Goal: Task Accomplishment & Management: Manage account settings

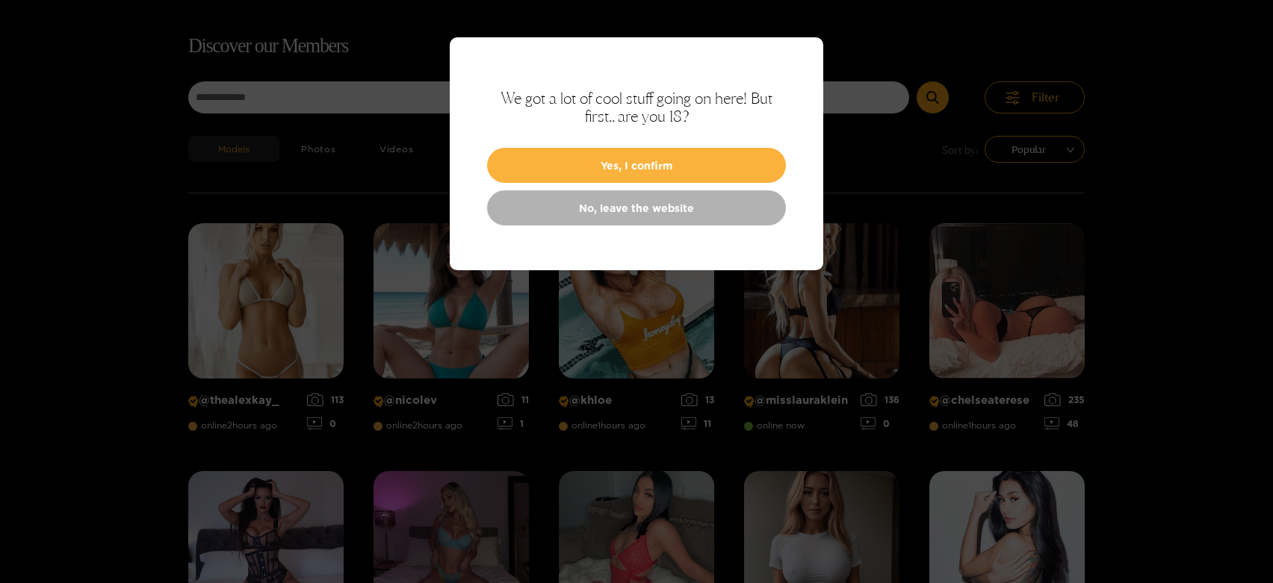
scroll to position [96, 0]
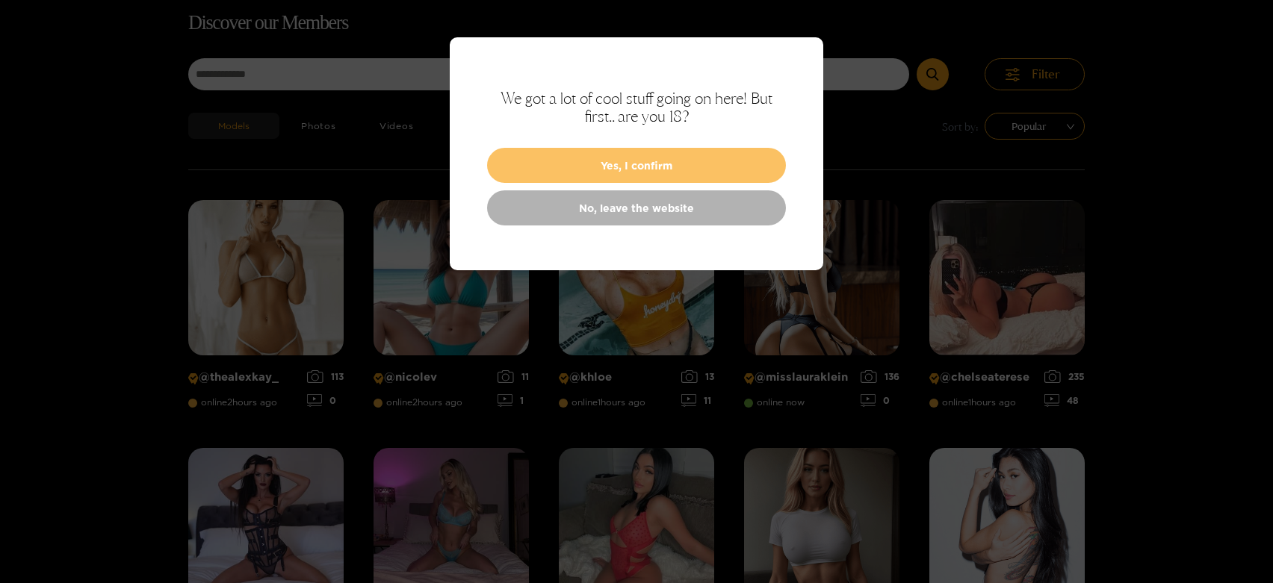
click at [718, 165] on button "Yes, I confirm" at bounding box center [636, 165] width 299 height 35
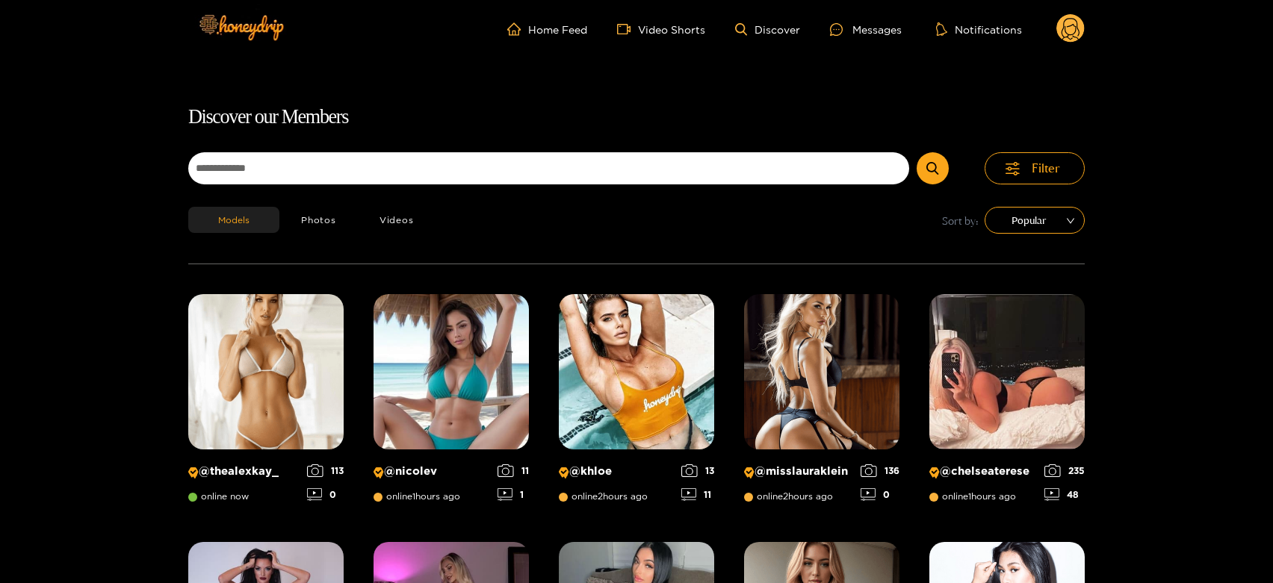
scroll to position [0, 0]
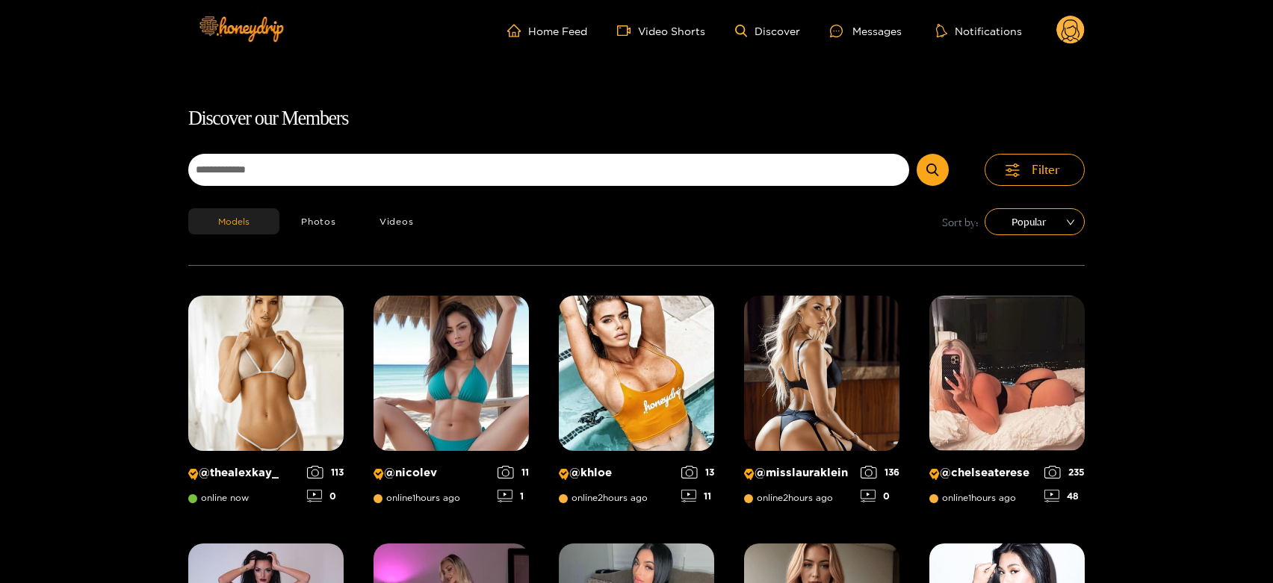
click at [1064, 28] on icon at bounding box center [1070, 32] width 18 height 26
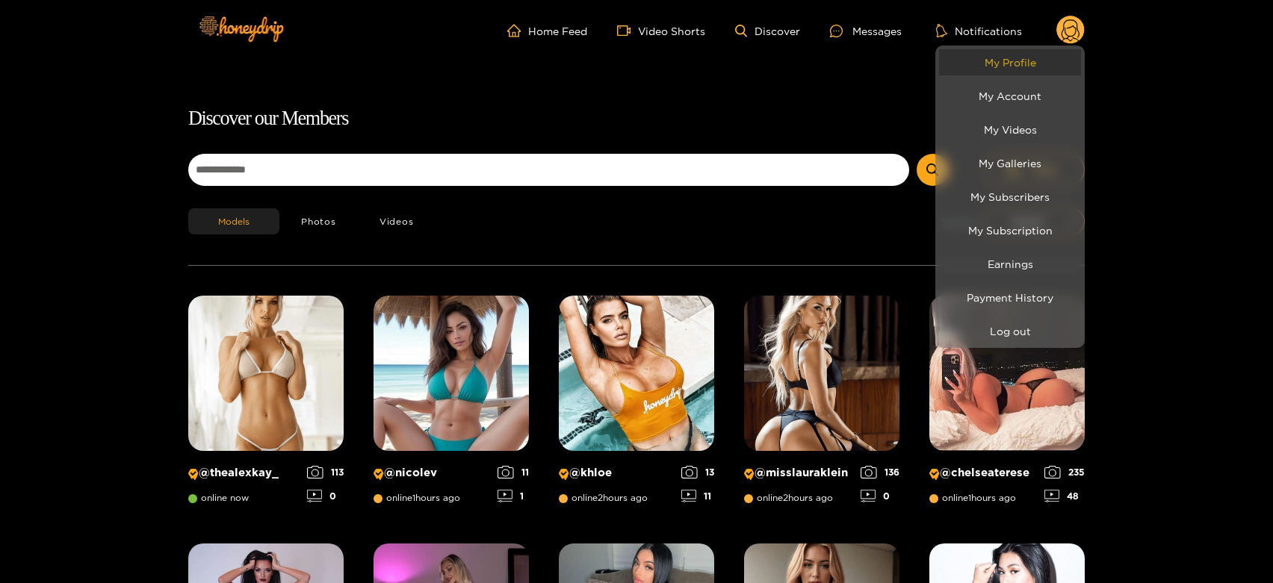
click at [1049, 55] on link "My Profile" at bounding box center [1010, 62] width 142 height 26
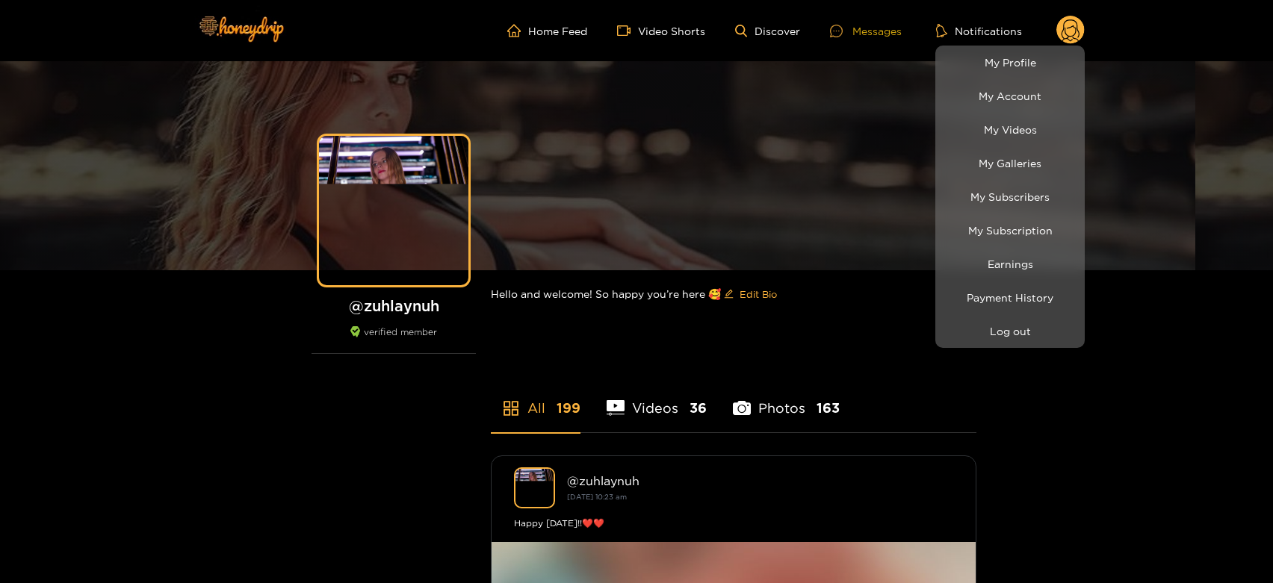
click at [831, 27] on div at bounding box center [636, 291] width 1273 height 583
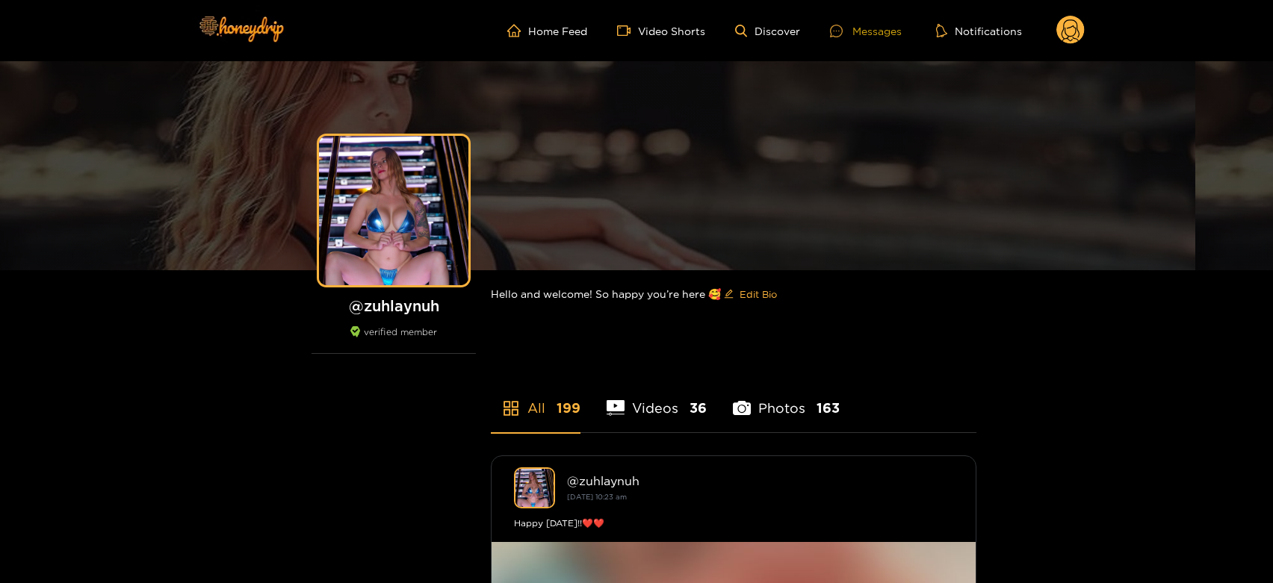
click at [831, 27] on icon at bounding box center [836, 31] width 13 height 13
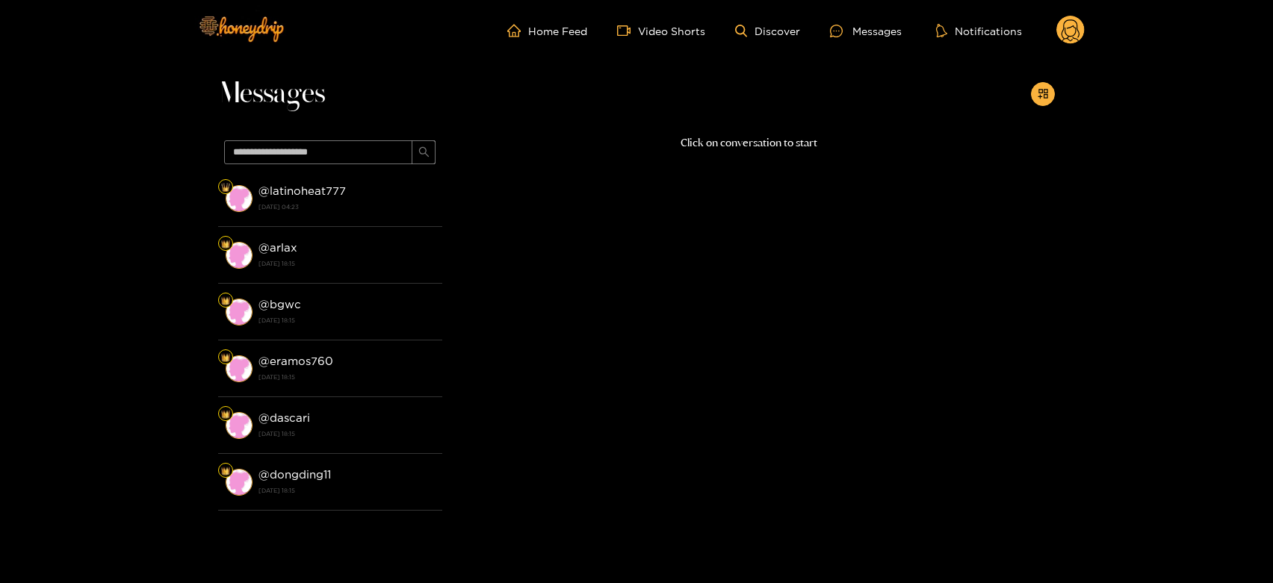
click at [320, 202] on strong "[DATE] 04:23" at bounding box center [346, 206] width 176 height 13
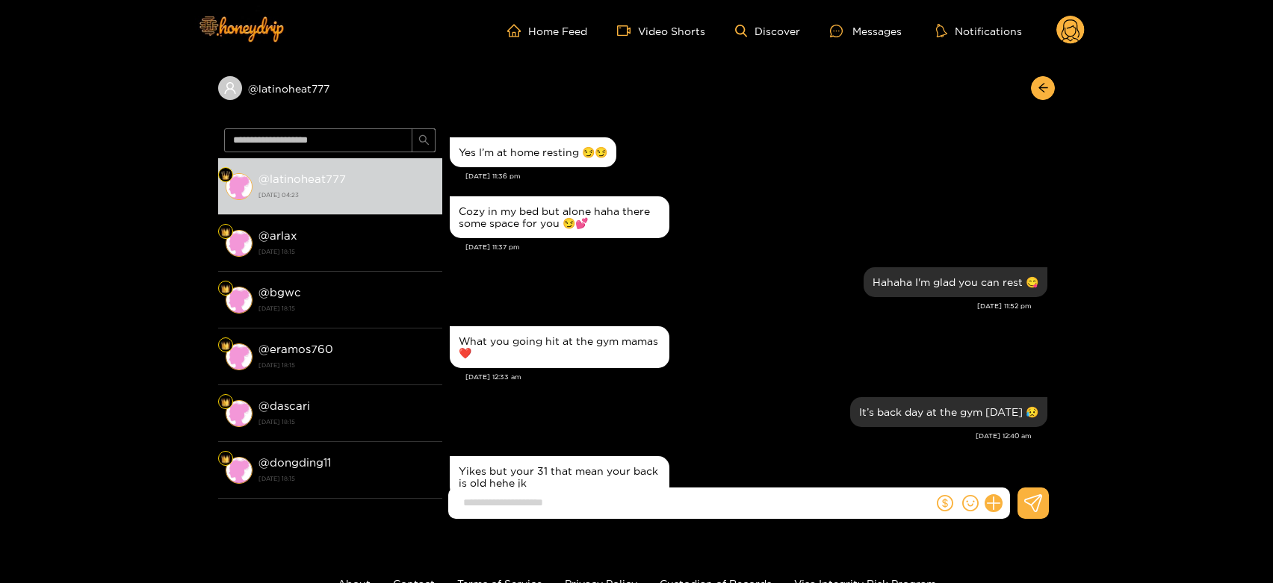
scroll to position [166, 0]
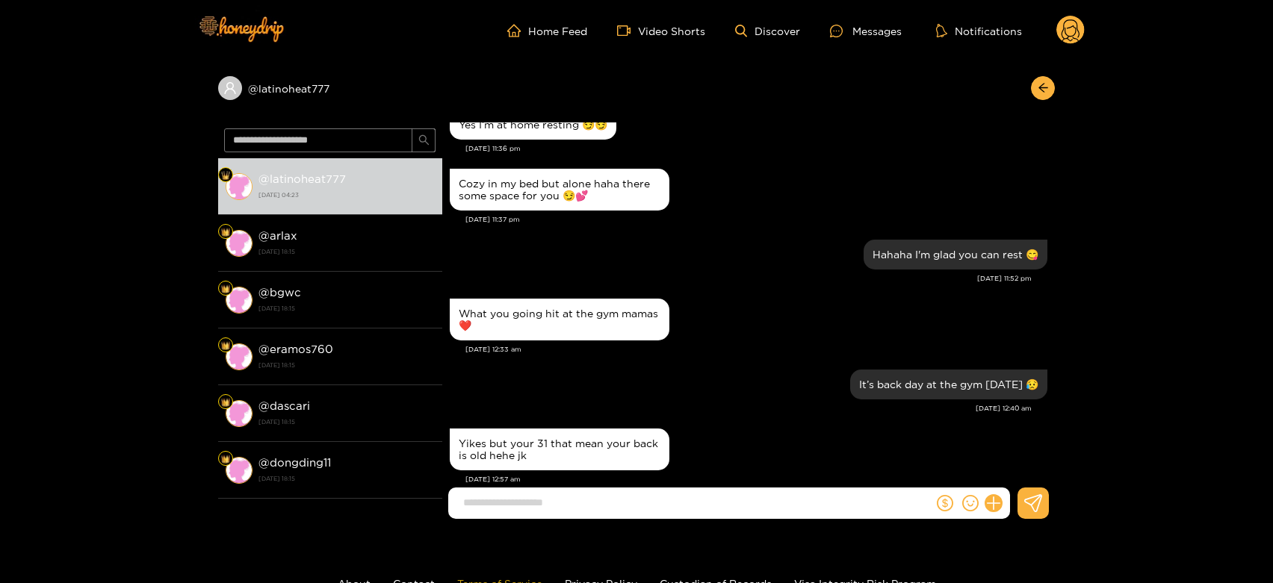
click at [512, 581] on link "Terms of Service" at bounding box center [499, 583] width 85 height 11
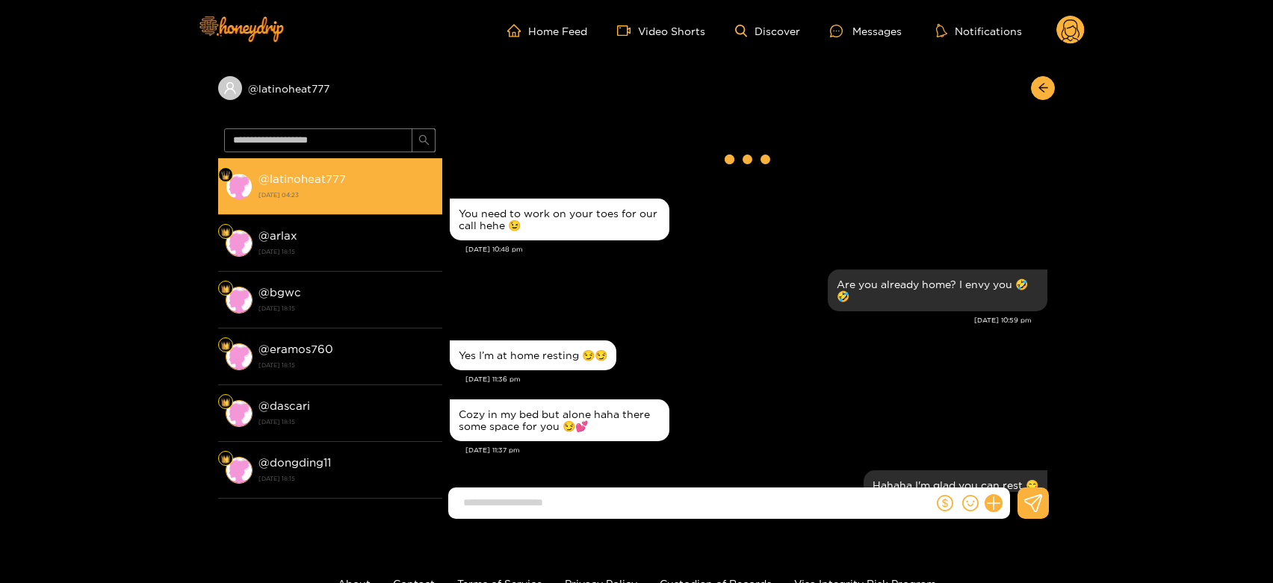
click at [327, 214] on li "@ latinoheat777 [DATE] 04:23" at bounding box center [330, 186] width 224 height 57
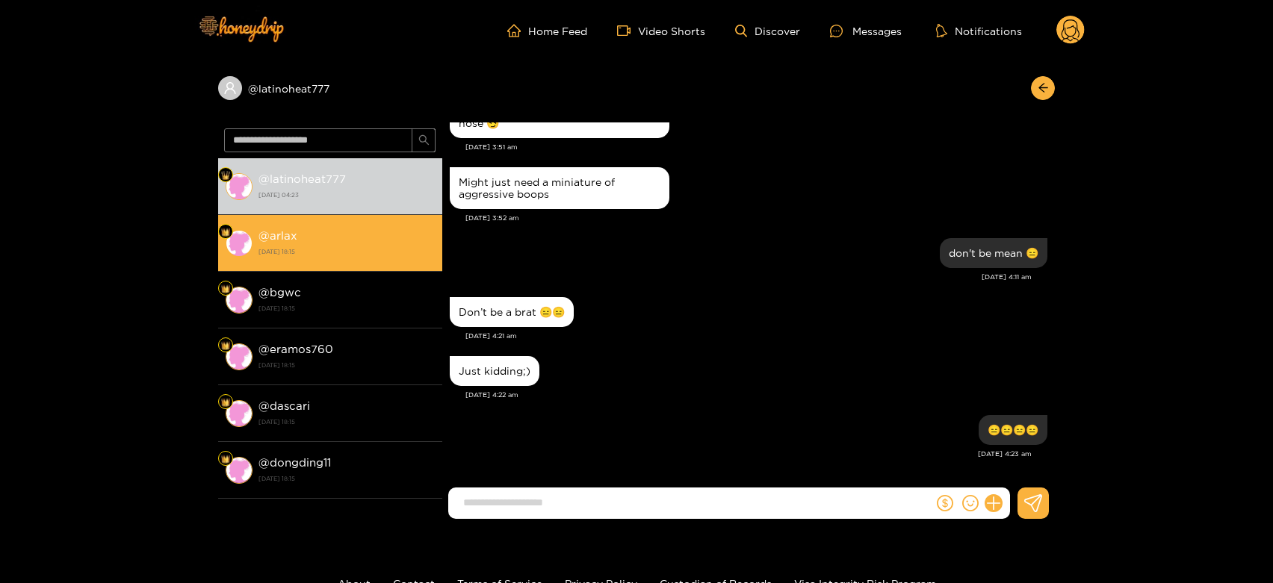
click at [308, 221] on li "@ arlax [DATE] 18:15" at bounding box center [330, 243] width 224 height 57
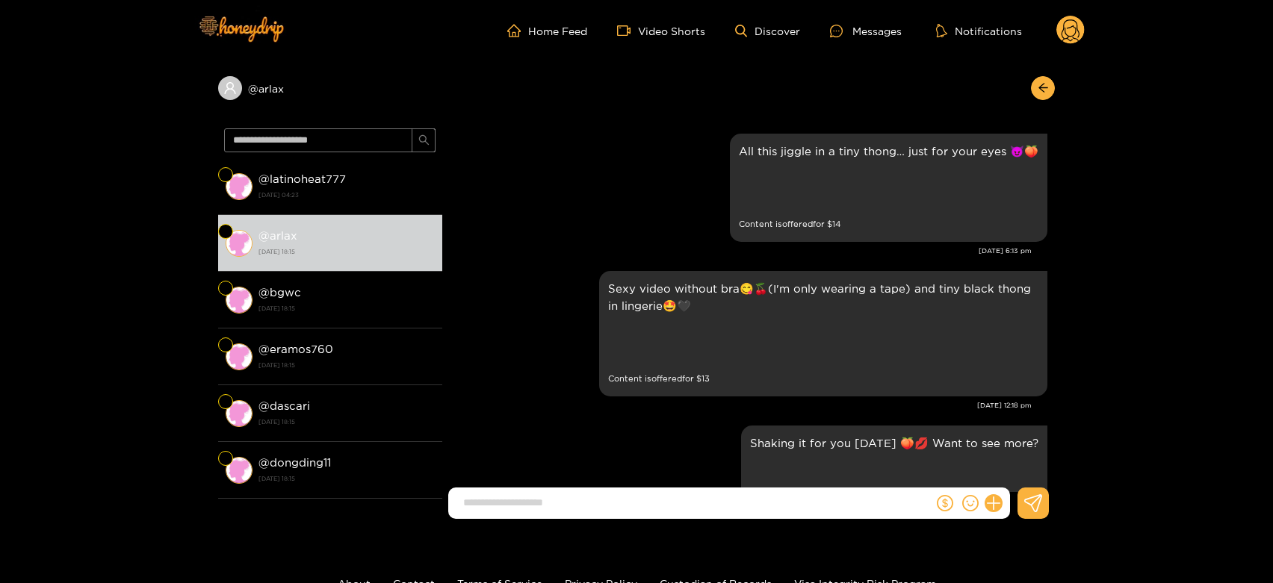
scroll to position [3164, 0]
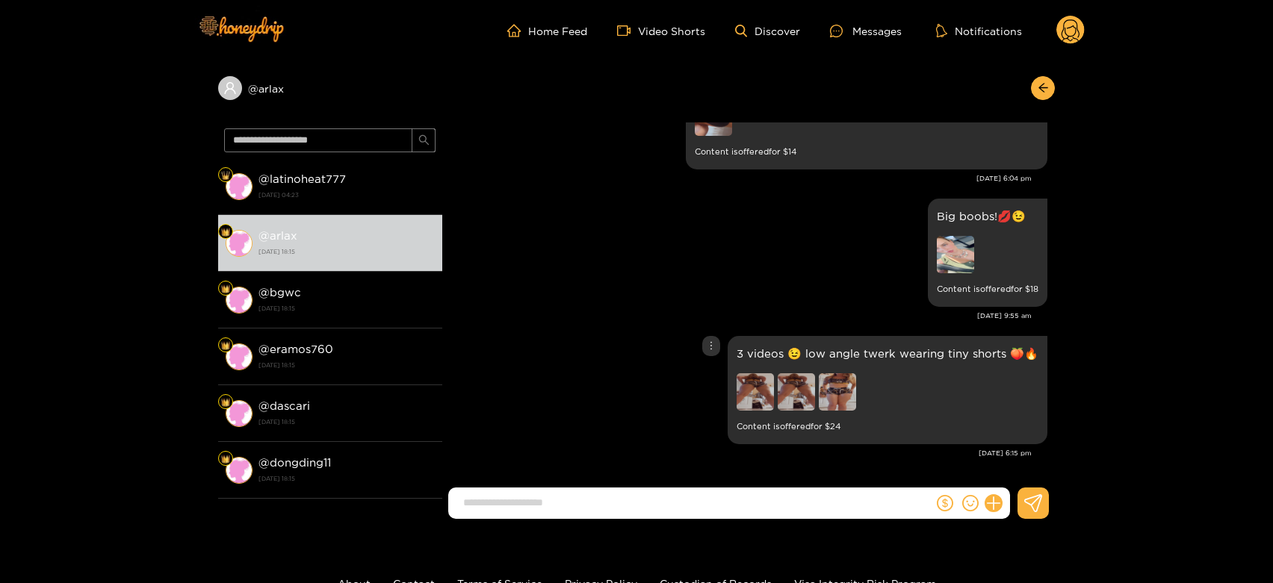
click at [842, 385] on img at bounding box center [837, 391] width 37 height 37
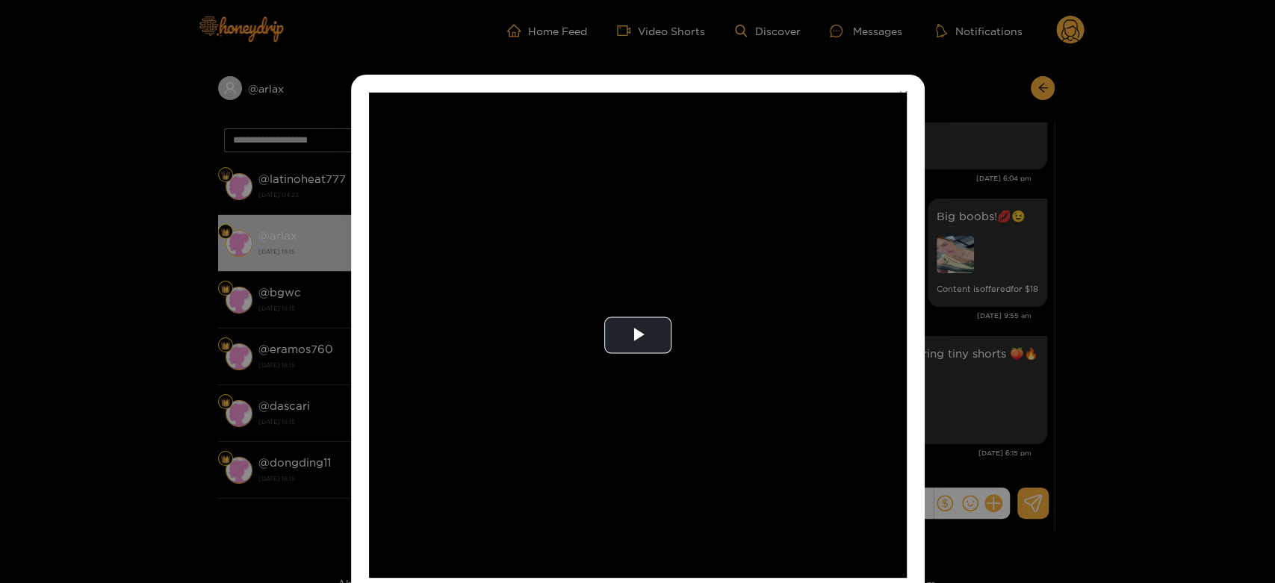
click at [842, 385] on video "Video Player" at bounding box center [638, 335] width 538 height 485
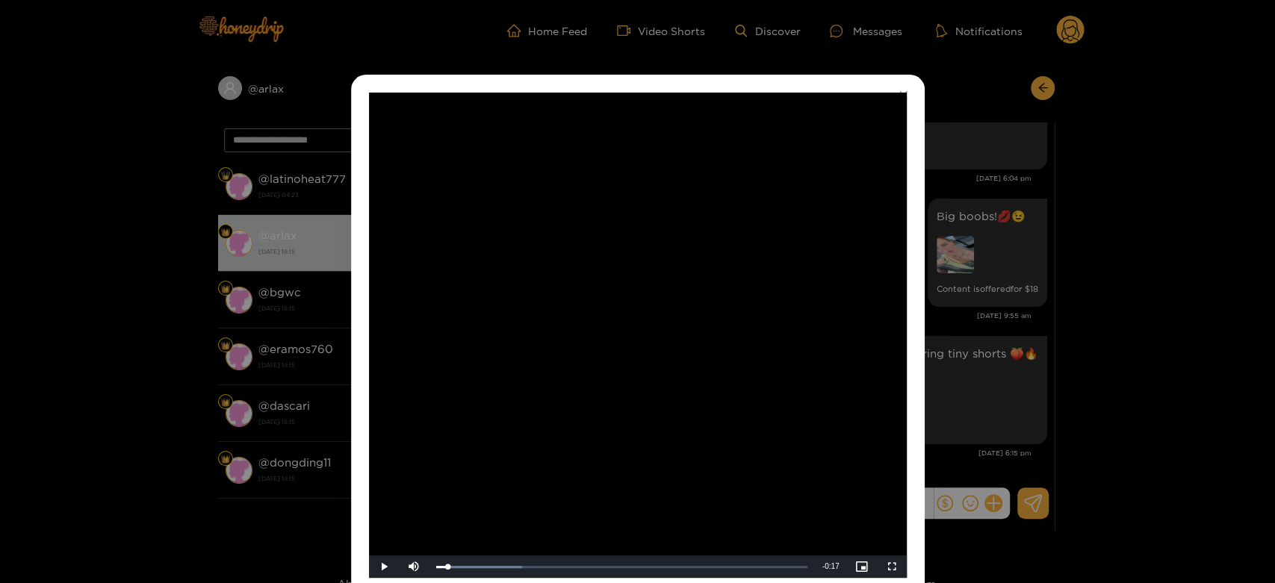
click at [1000, 353] on div "**********" at bounding box center [637, 291] width 1275 height 583
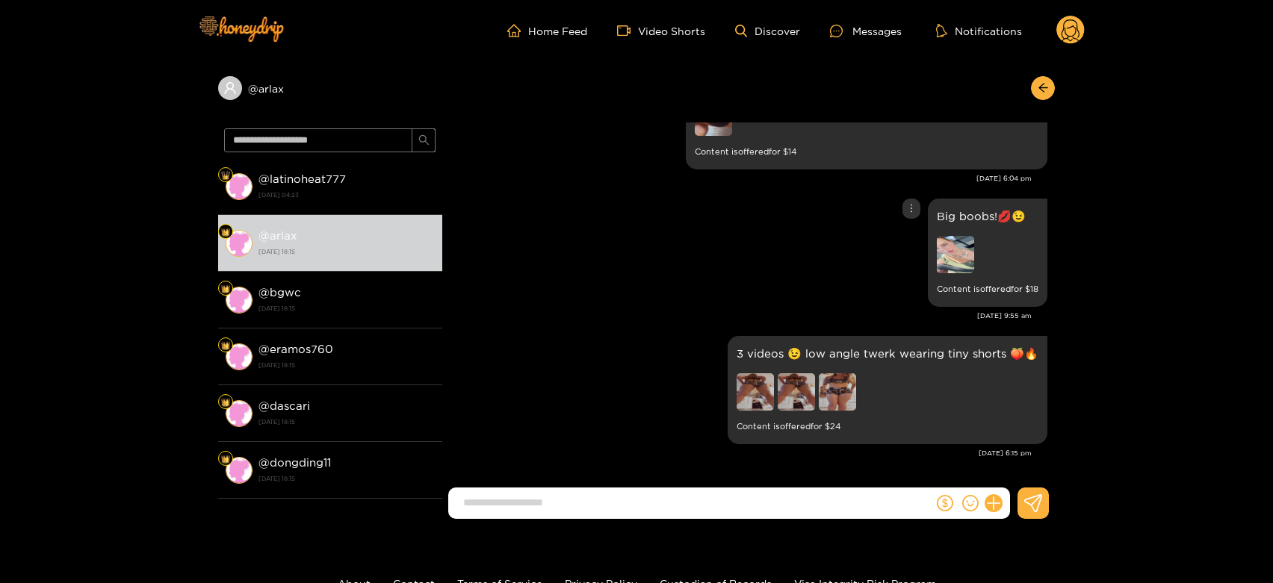
click at [950, 238] on img at bounding box center [955, 254] width 37 height 37
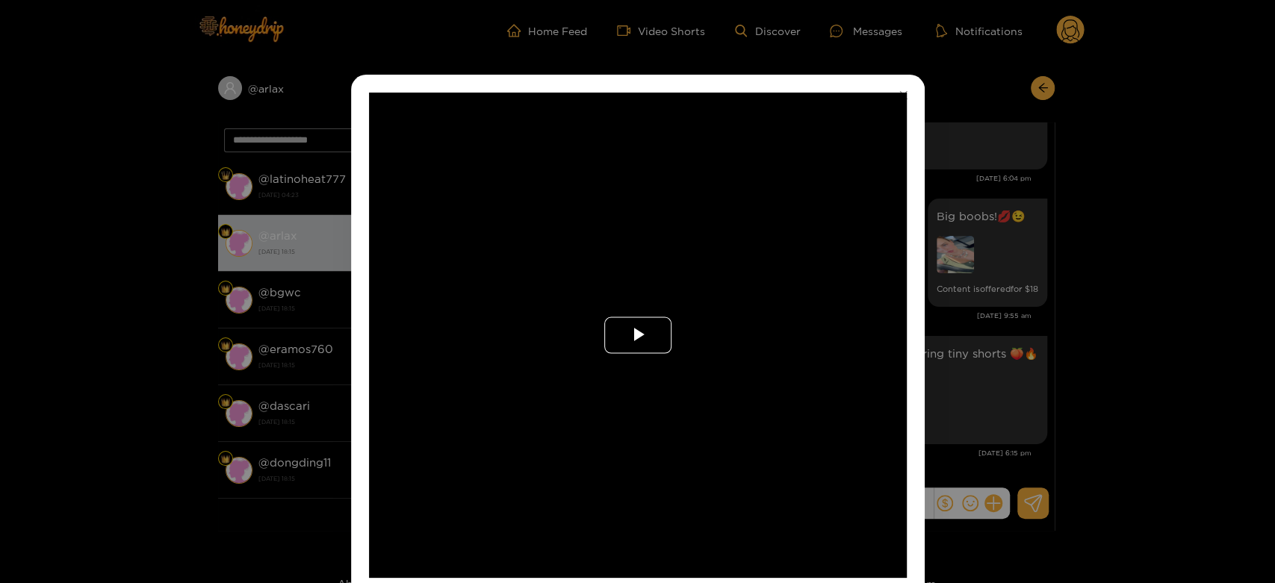
click at [638, 335] on span "Video Player" at bounding box center [638, 335] width 0 height 0
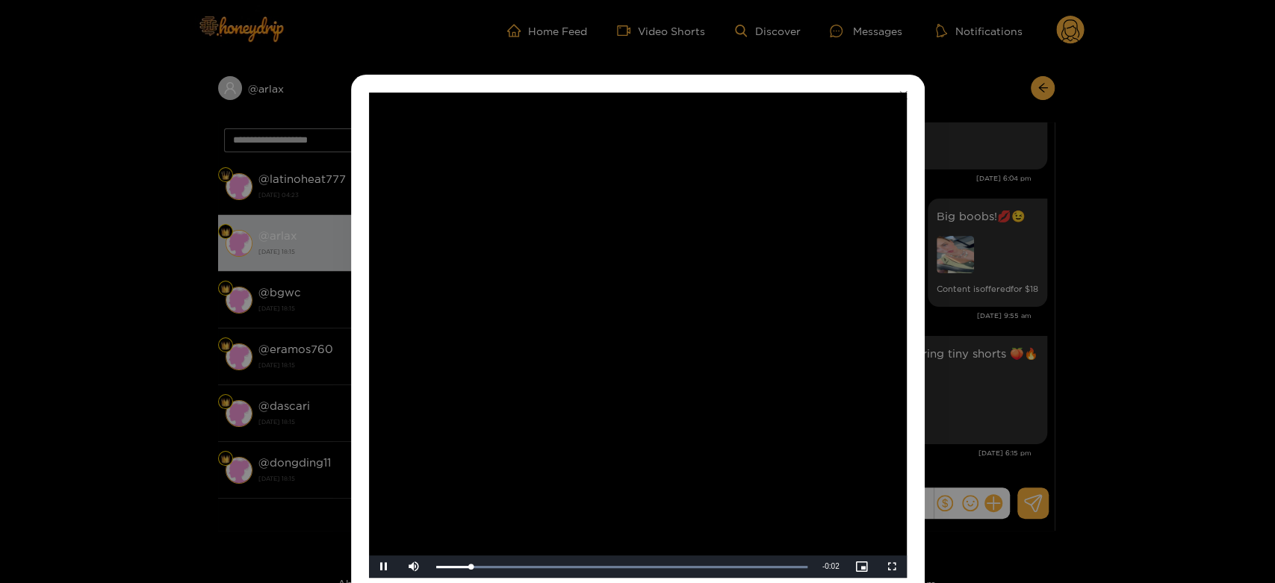
click at [626, 329] on video "Video Player" at bounding box center [638, 335] width 538 height 485
click at [987, 363] on div "**********" at bounding box center [637, 291] width 1275 height 583
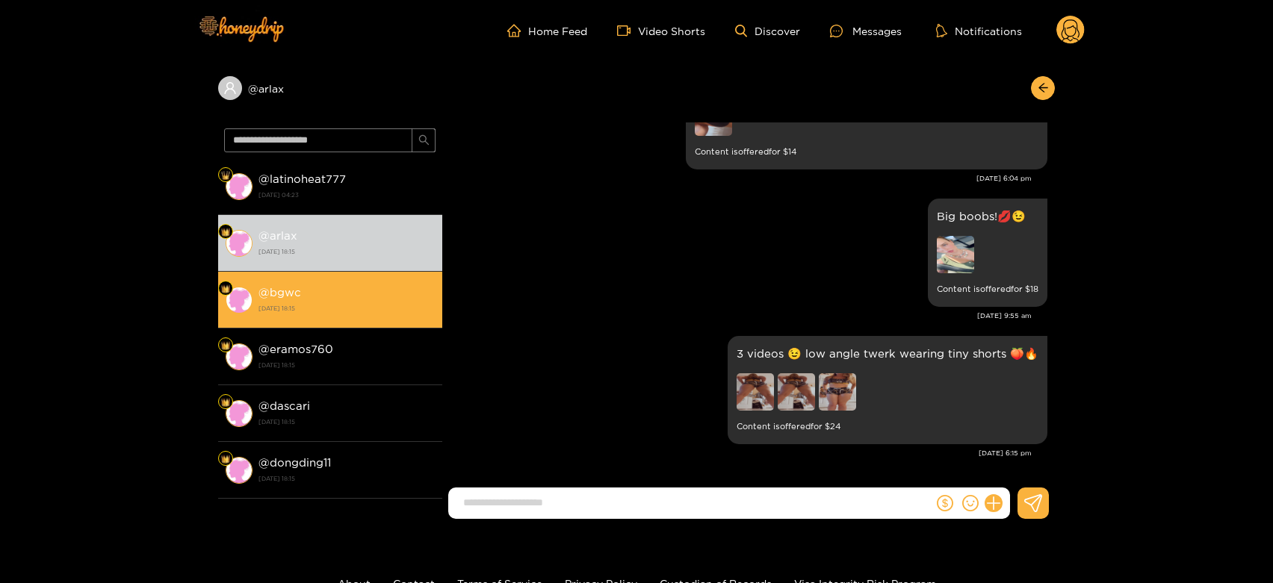
click at [376, 285] on div "@ bgwc 21 August 2025 18:15" at bounding box center [346, 300] width 176 height 34
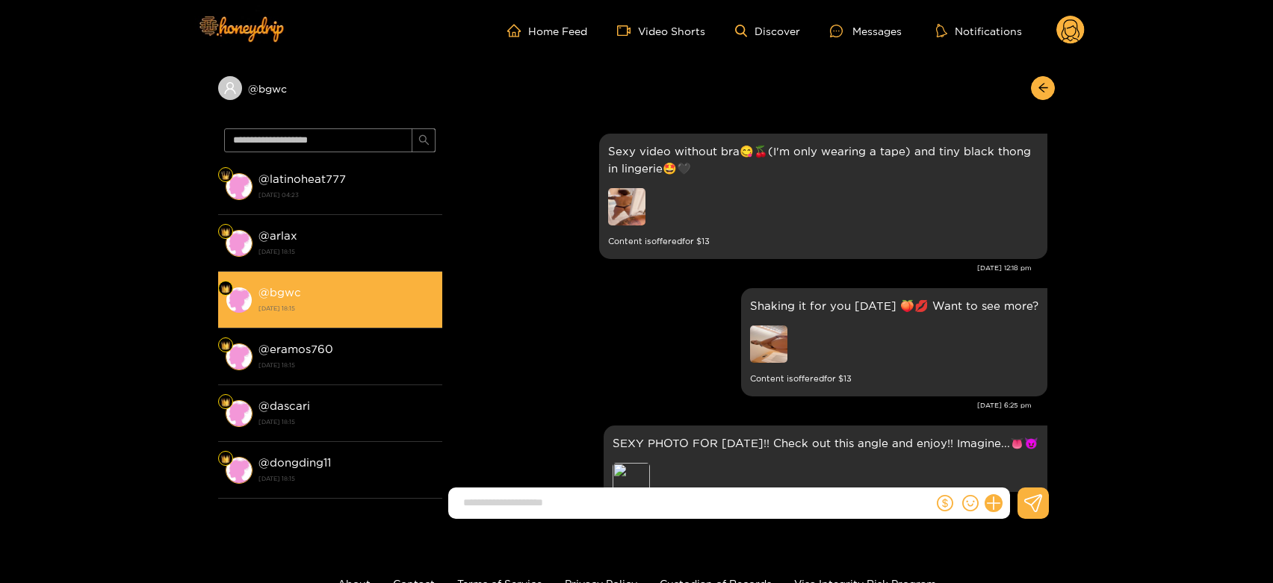
scroll to position [3164, 0]
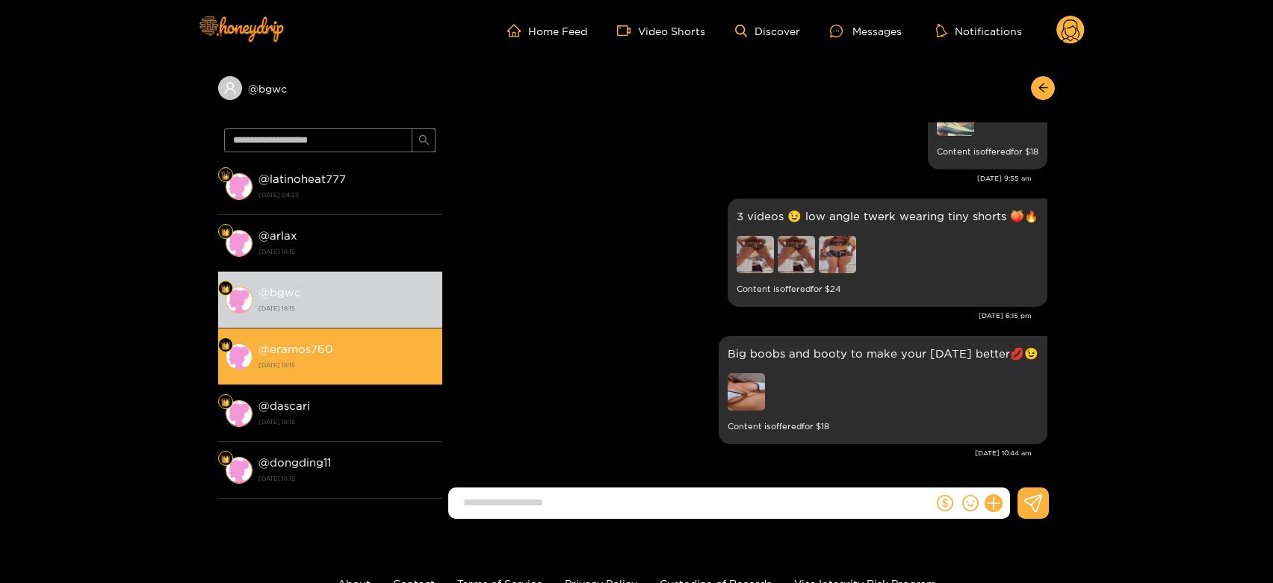
click at [341, 329] on li "@ eramos760 21 August 2025 18:15" at bounding box center [330, 357] width 224 height 57
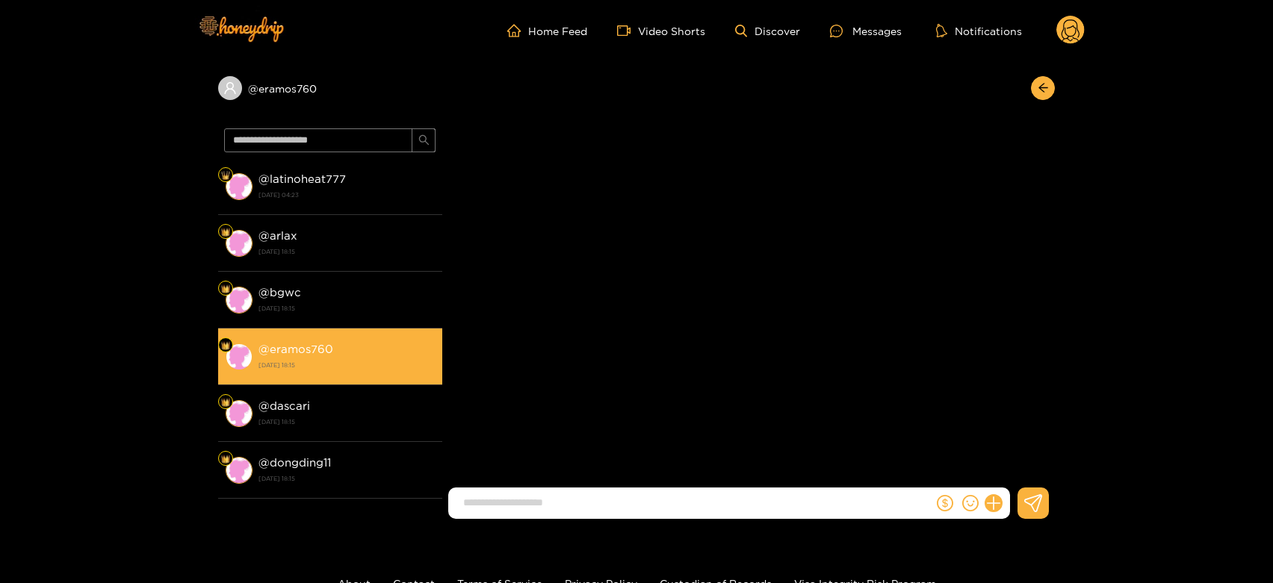
click at [341, 329] on li "@ eramos760 21 August 2025 18:15" at bounding box center [330, 357] width 224 height 57
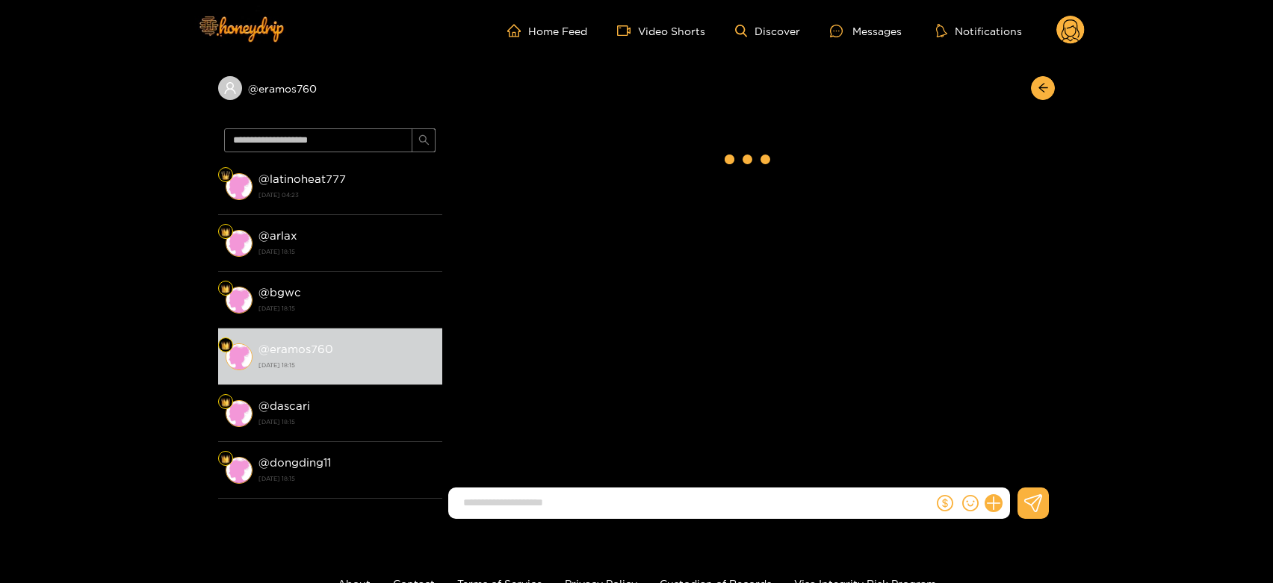
click at [1069, 22] on circle at bounding box center [1070, 30] width 28 height 28
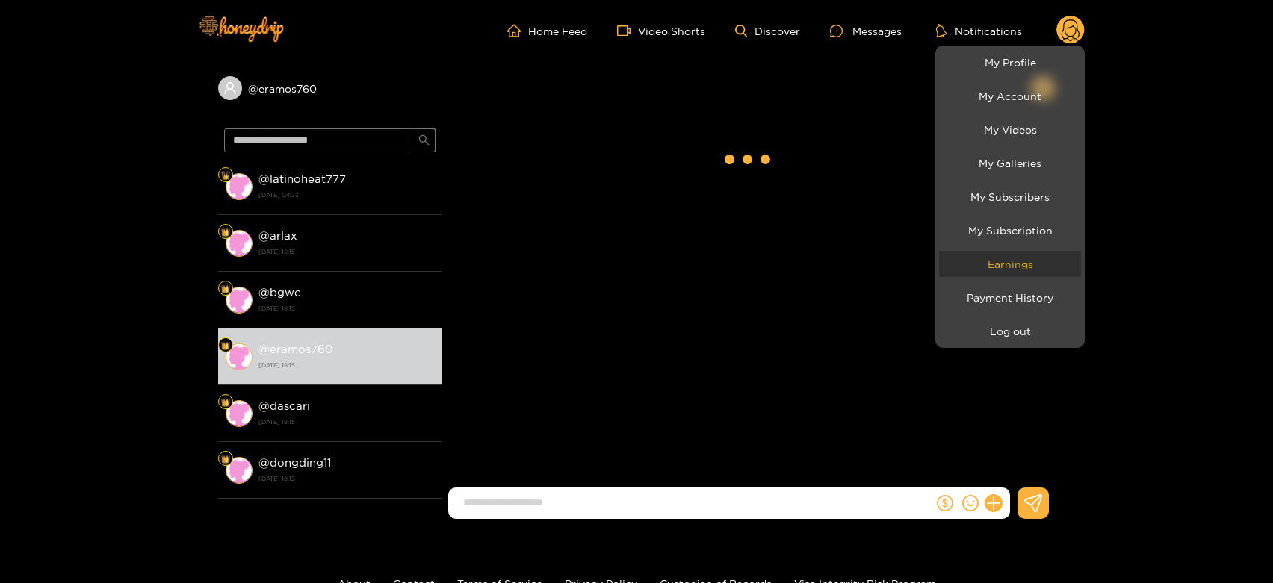
click at [1016, 256] on link "Earnings" at bounding box center [1010, 264] width 142 height 26
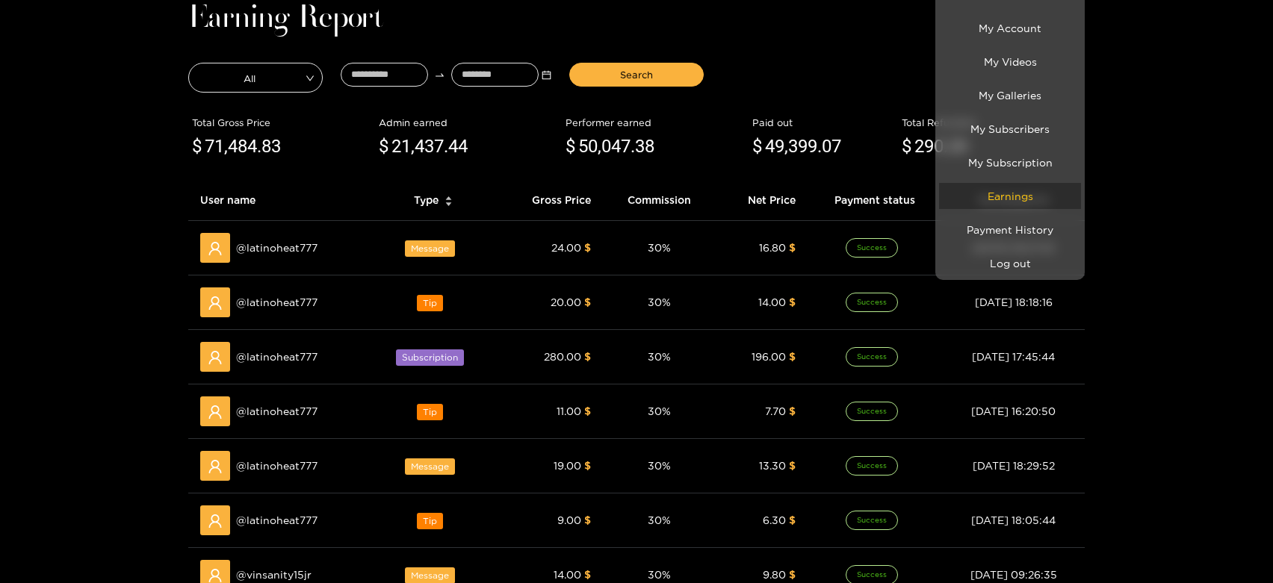
scroll to position [249, 0]
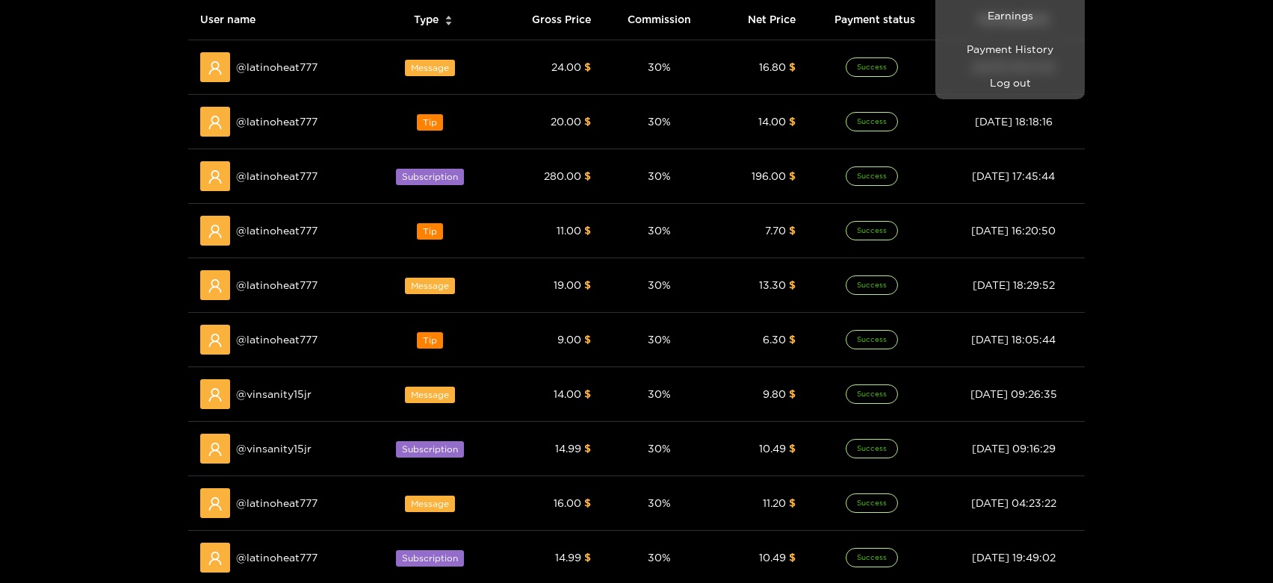
click at [291, 393] on div at bounding box center [636, 291] width 1273 height 583
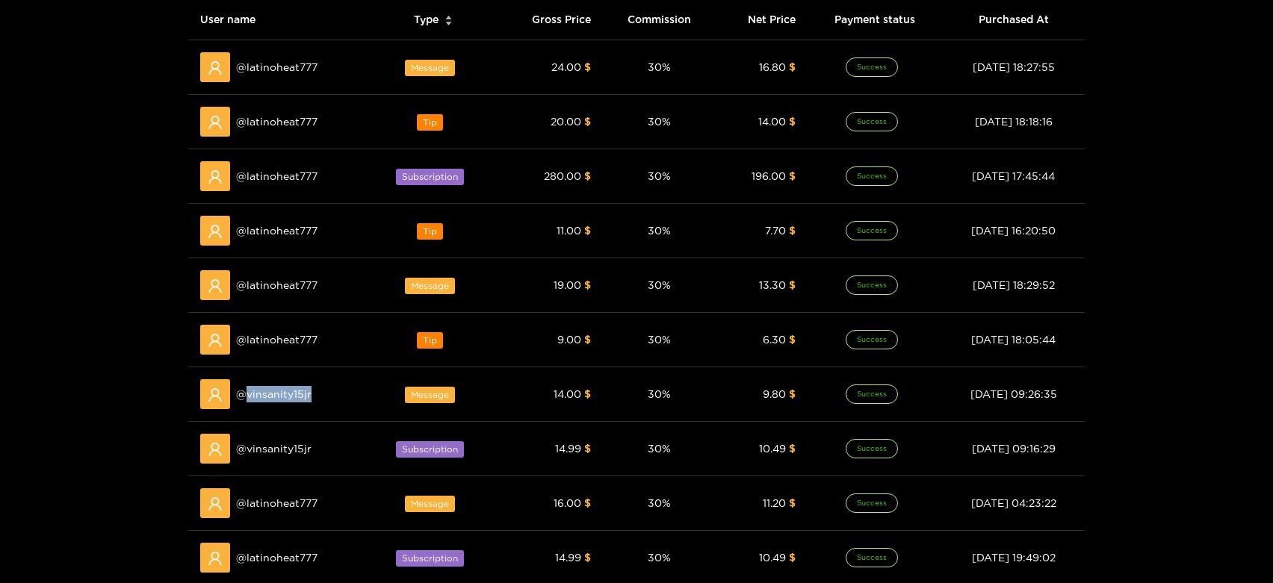
click at [291, 393] on span "@ vinsanity15jr" at bounding box center [273, 394] width 75 height 16
copy span "vinsanity15jr"
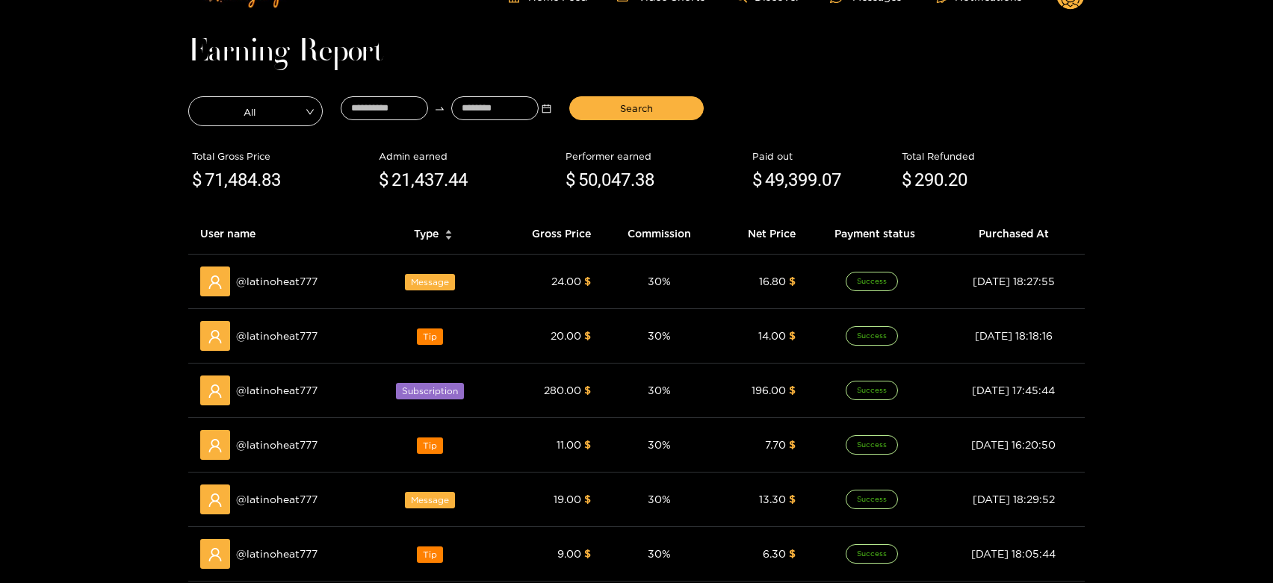
scroll to position [0, 0]
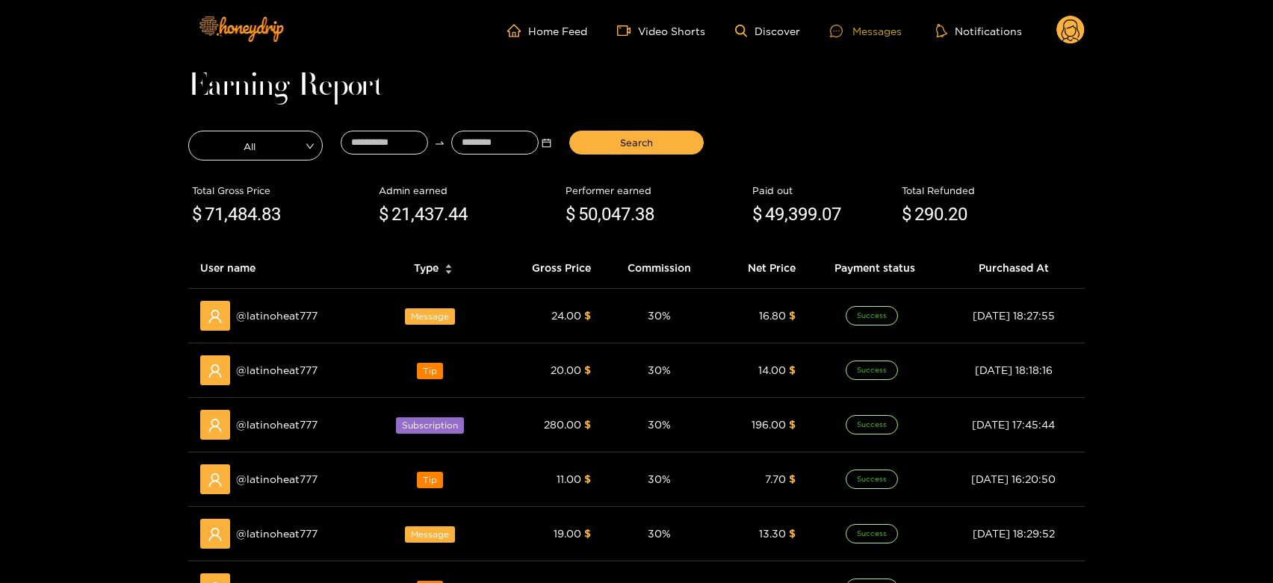
click at [873, 37] on div "Messages" at bounding box center [866, 30] width 72 height 17
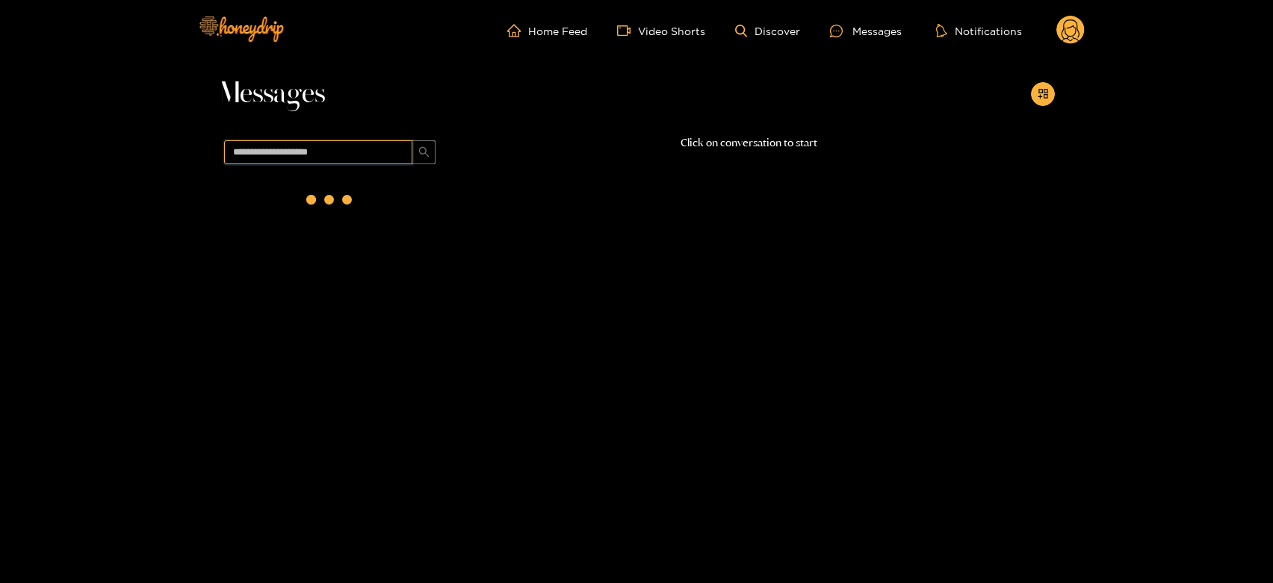
click at [275, 140] on input "text" at bounding box center [318, 152] width 188 height 24
paste input "**********"
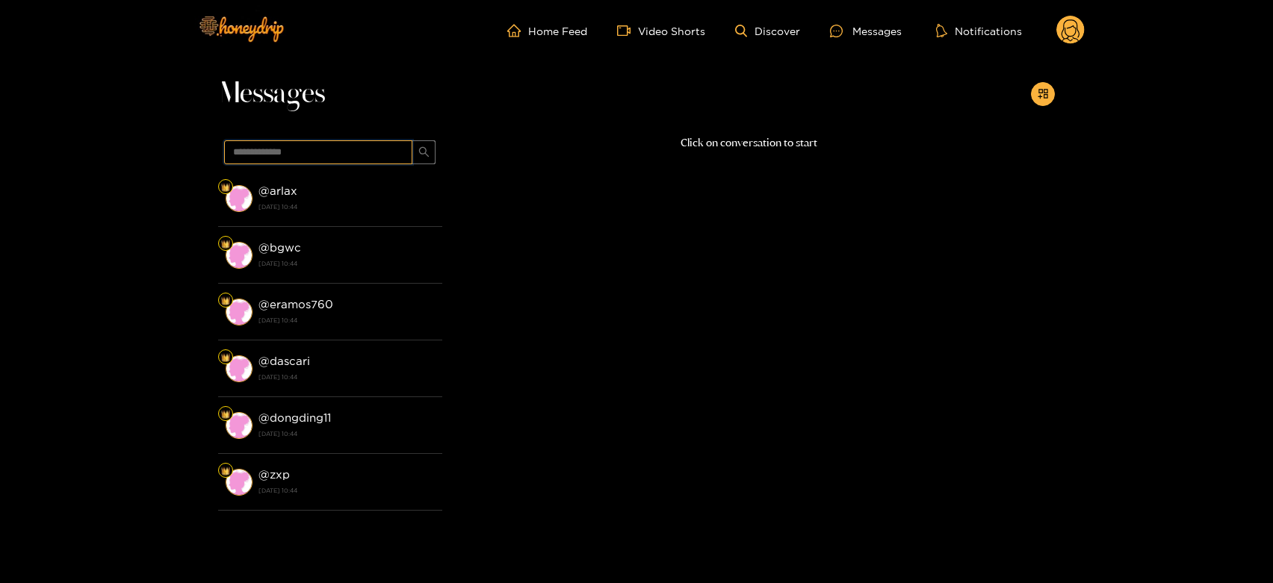
type input "**********"
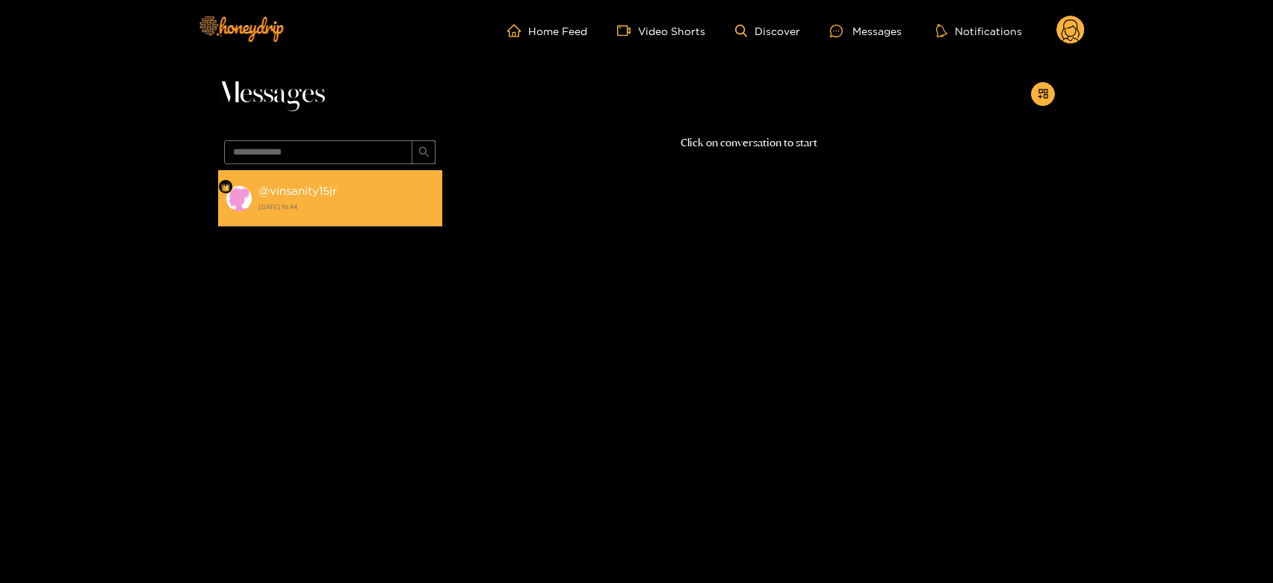
click at [305, 208] on strong "22 August 2025 10:44" at bounding box center [346, 206] width 176 height 13
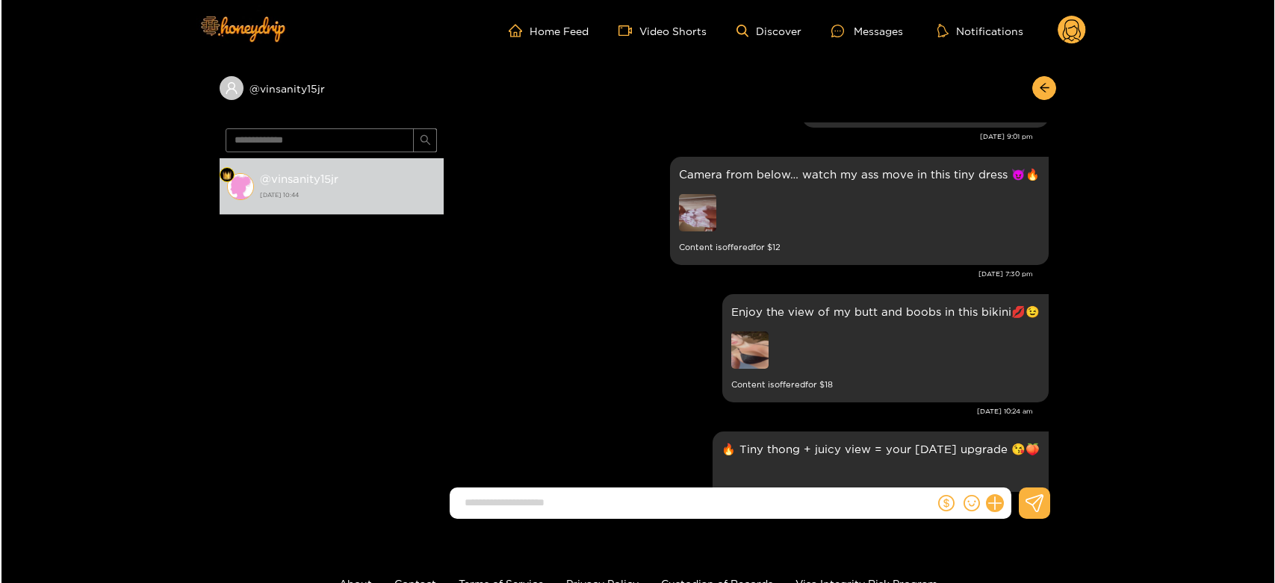
scroll to position [648, 0]
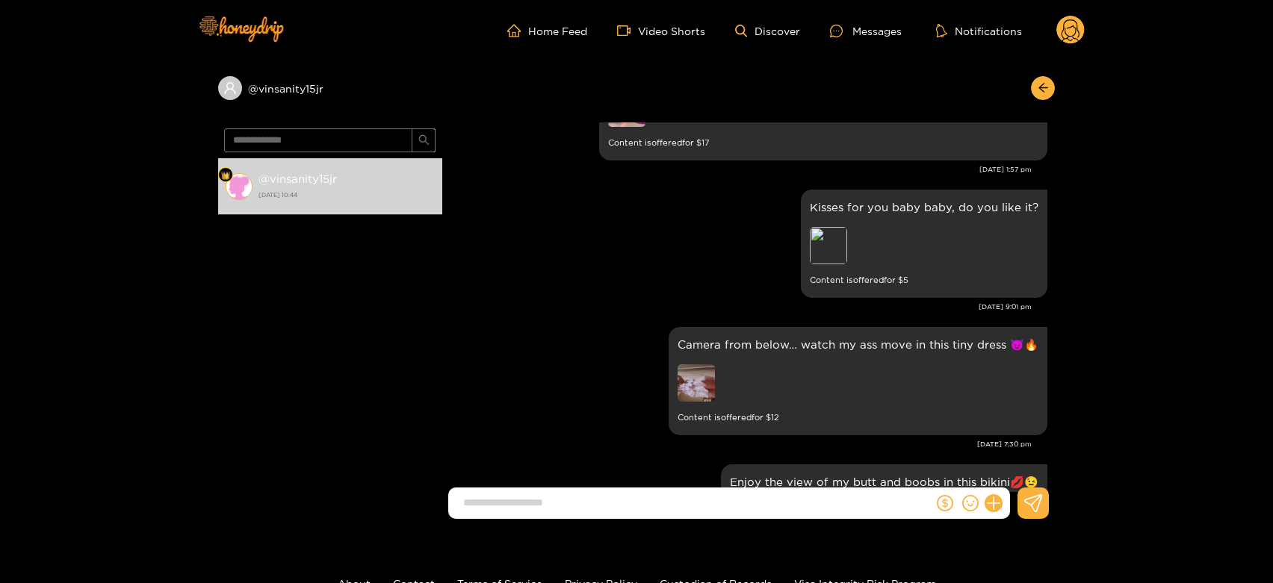
click at [1058, 22] on circle at bounding box center [1070, 30] width 28 height 28
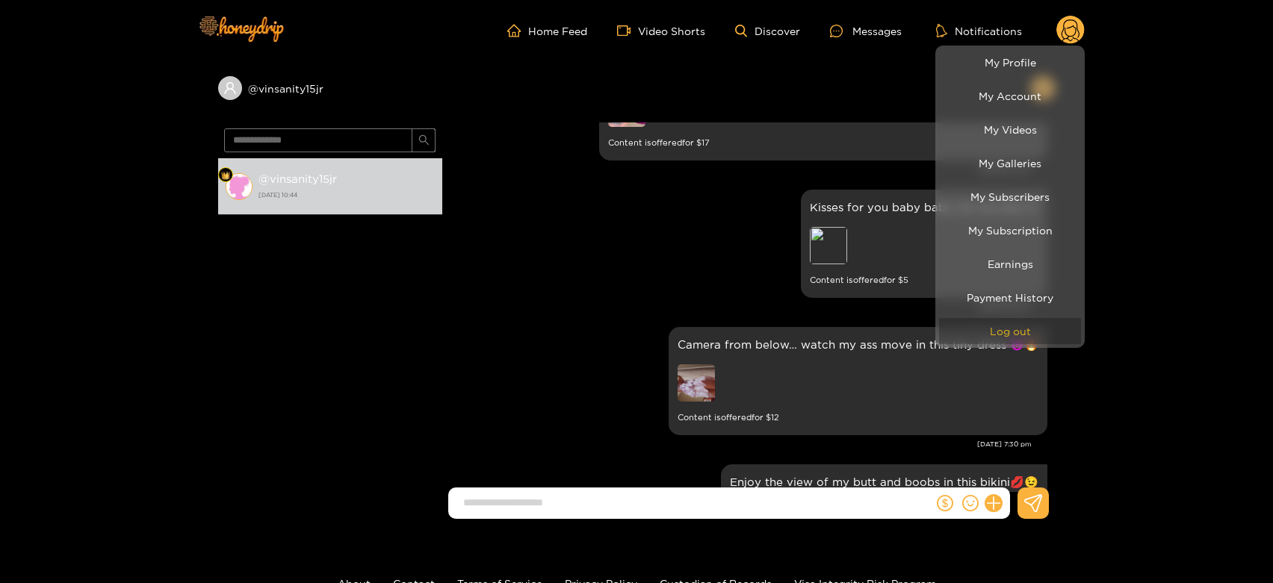
click at [1013, 337] on button "Log out" at bounding box center [1010, 331] width 142 height 26
